Goal: Transaction & Acquisition: Download file/media

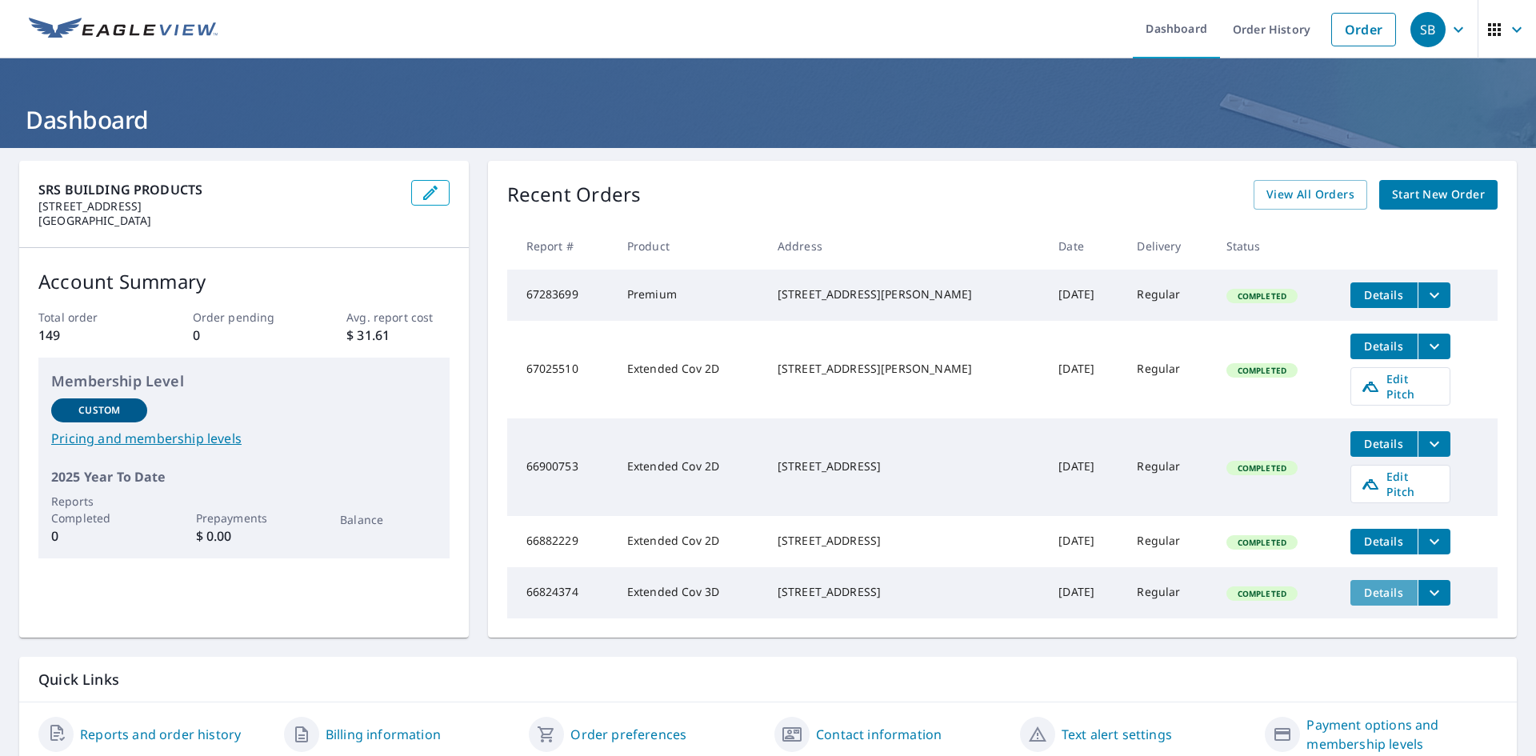
click at [1370, 590] on span "Details" at bounding box center [1384, 592] width 48 height 15
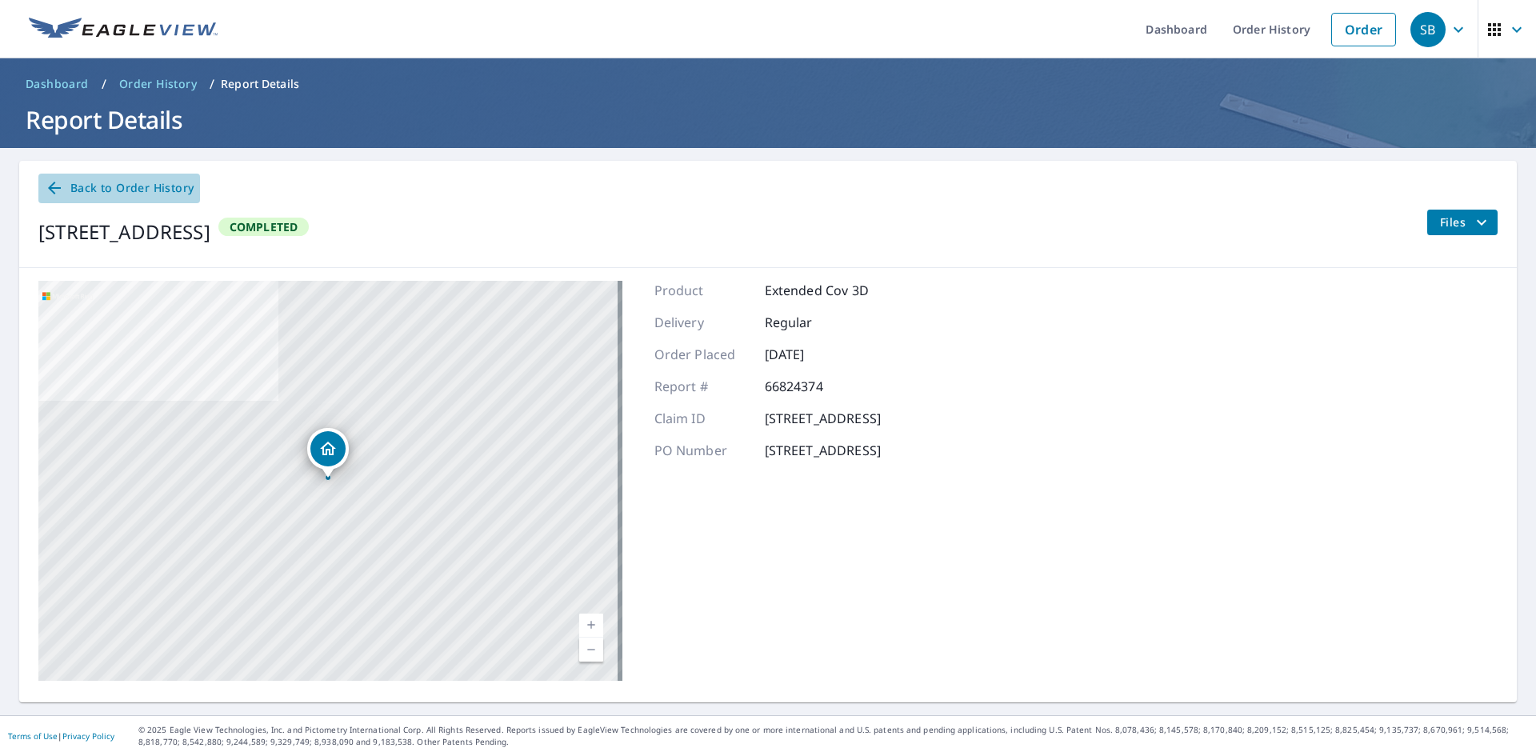
click at [74, 183] on span "Back to Order History" at bounding box center [119, 188] width 149 height 20
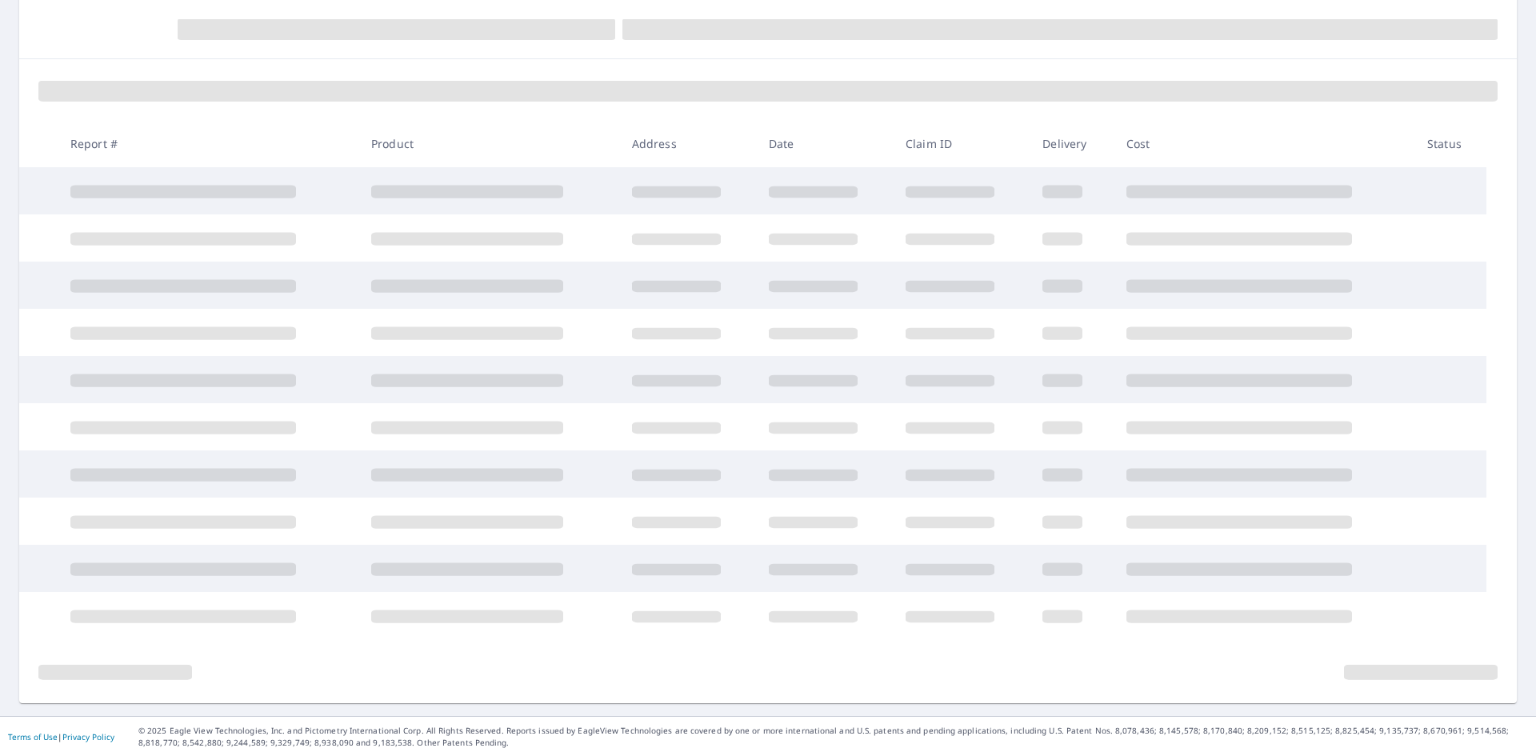
scroll to position [170, 0]
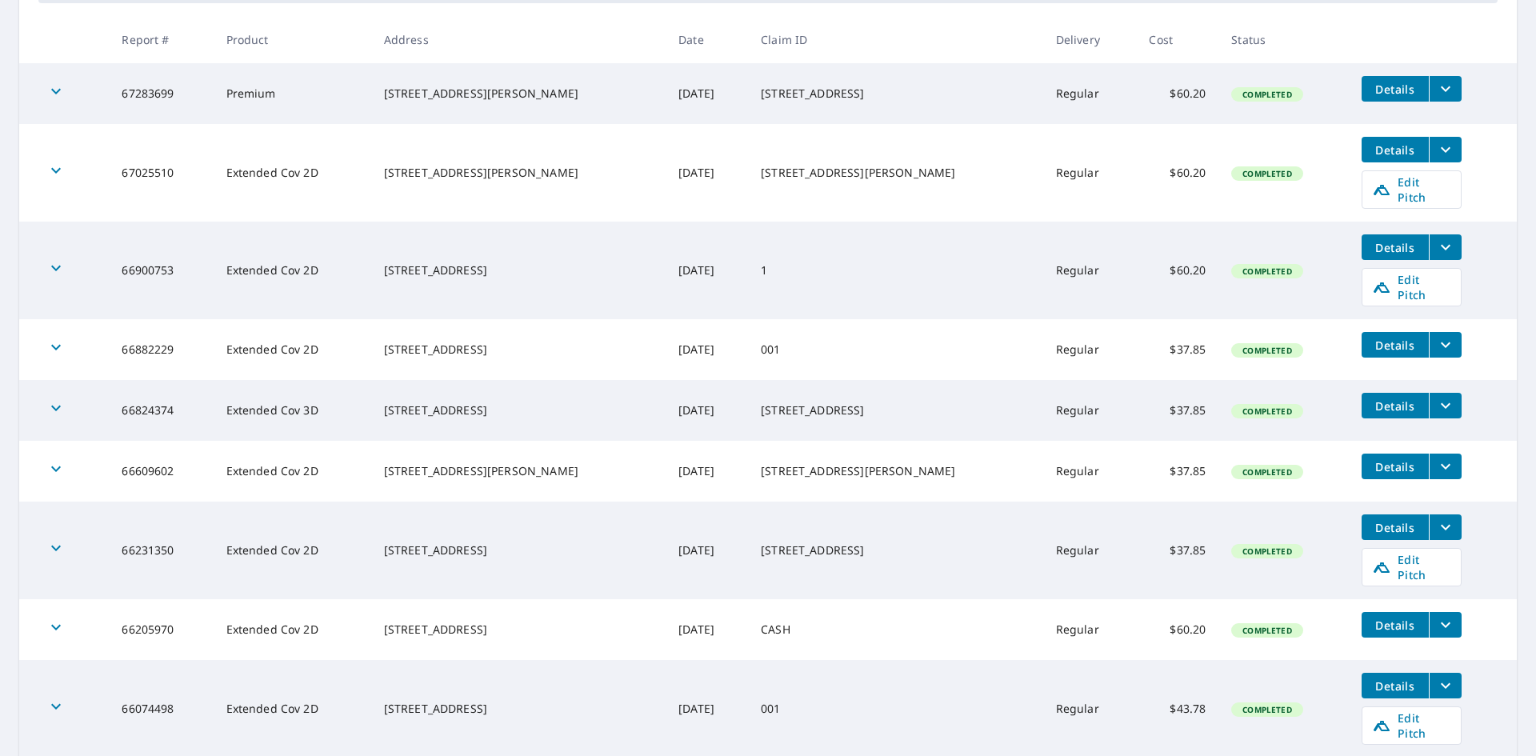
scroll to position [266, 0]
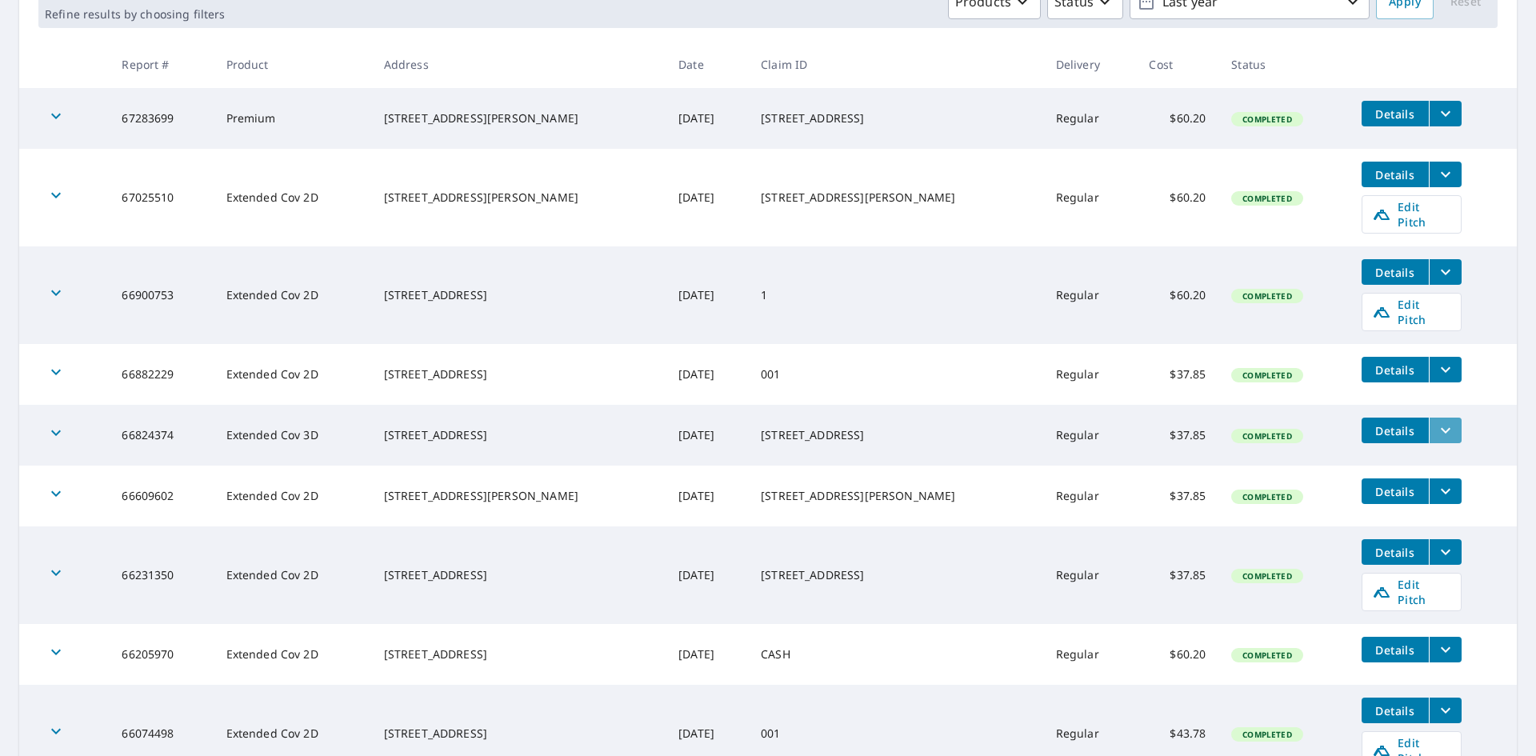
click at [1436, 421] on icon "filesDropdownBtn-66824374" at bounding box center [1445, 430] width 19 height 19
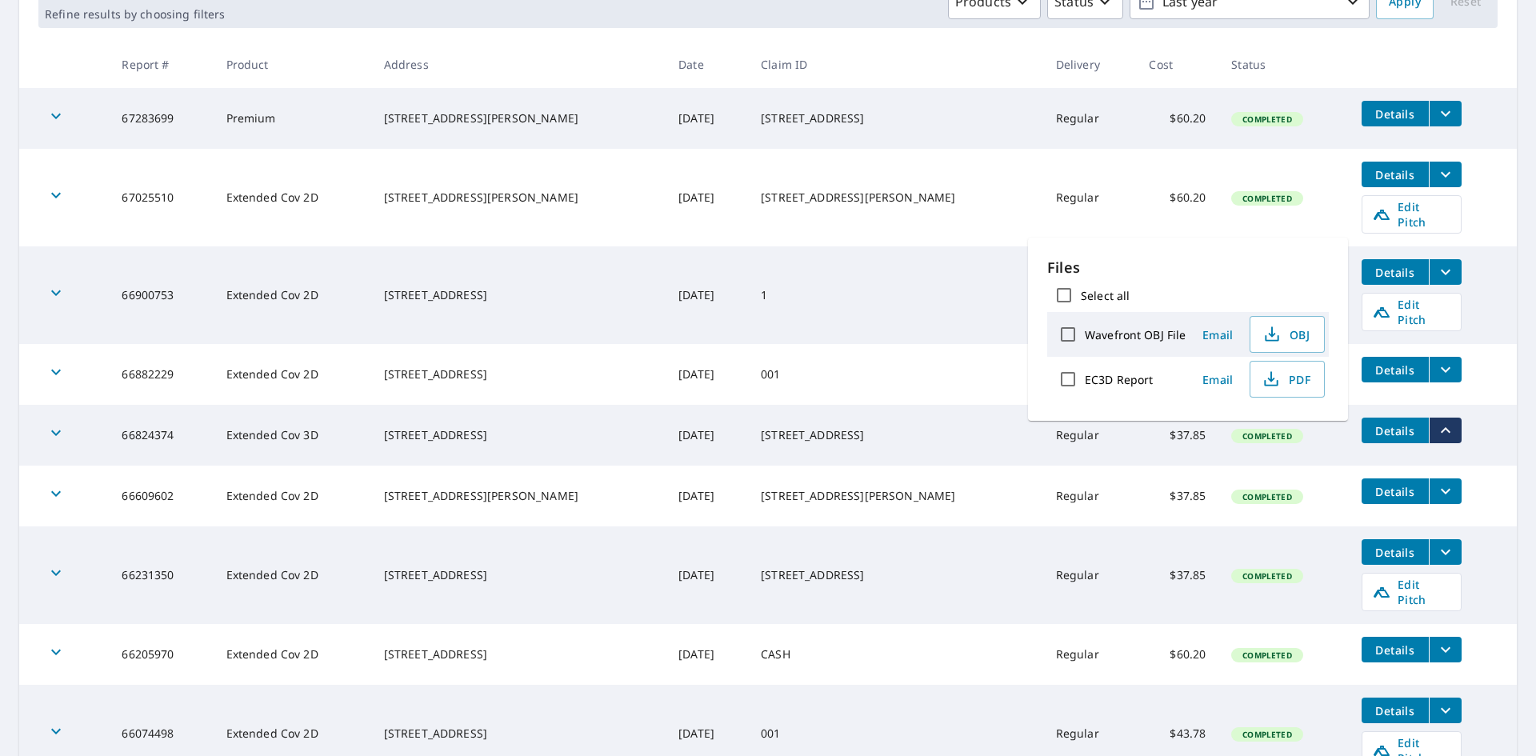
click at [869, 438] on td "[STREET_ADDRESS]" at bounding box center [895, 435] width 295 height 61
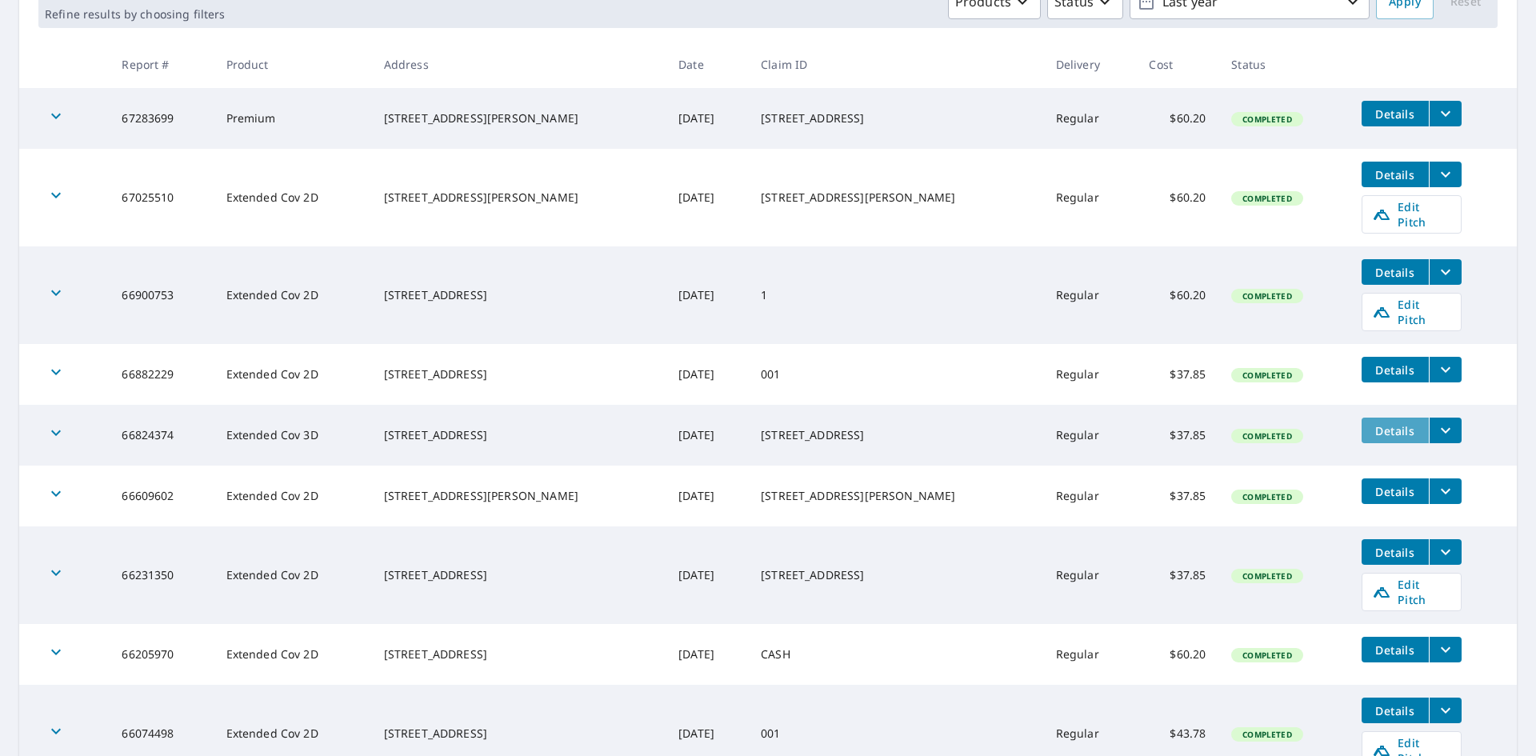
click at [1374, 418] on button "Details" at bounding box center [1394, 431] width 67 height 26
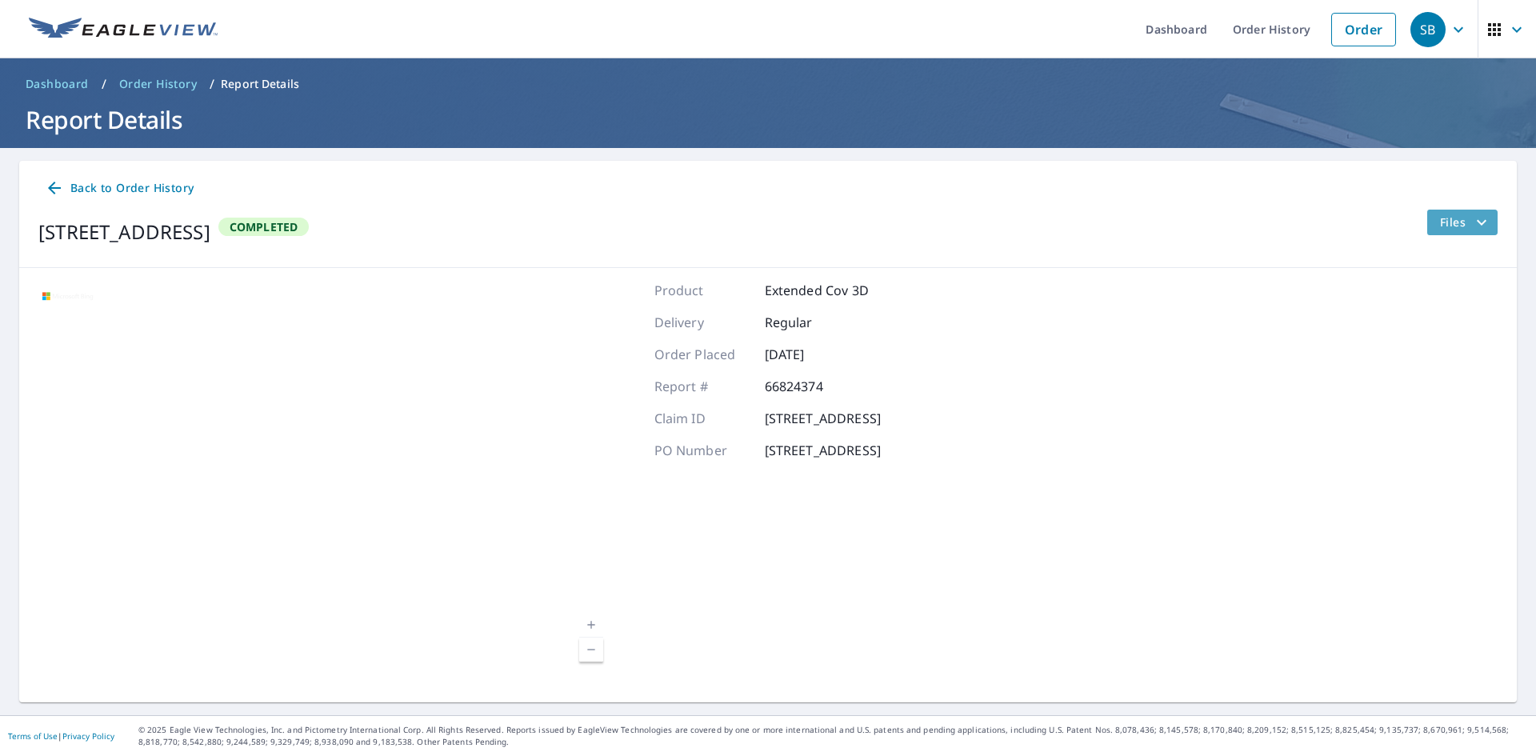
click at [1453, 221] on span "Files" at bounding box center [1465, 222] width 51 height 19
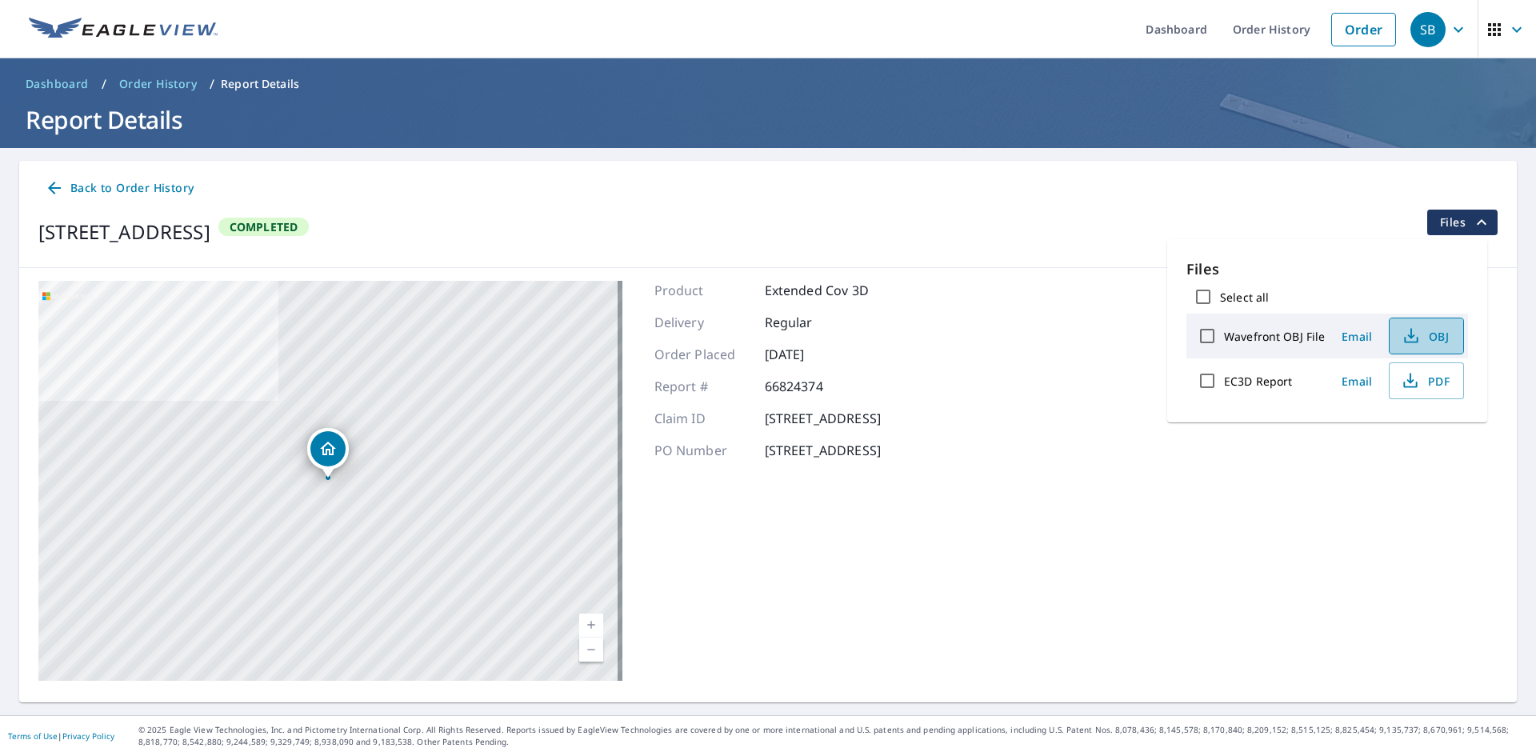
click at [1435, 341] on span "OBJ" at bounding box center [1424, 335] width 51 height 19
click at [1425, 376] on span "PDF" at bounding box center [1424, 380] width 51 height 19
